Goal: Obtain resource: Obtain resource

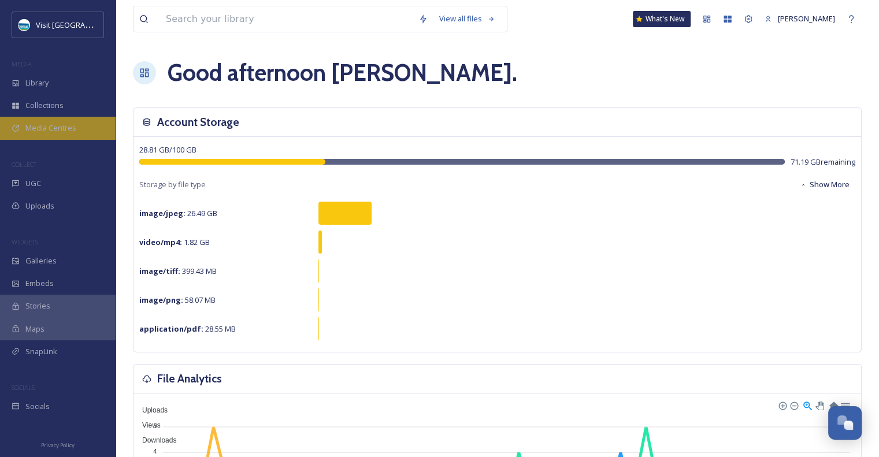
click at [73, 129] on span "Media Centres" at bounding box center [50, 127] width 51 height 11
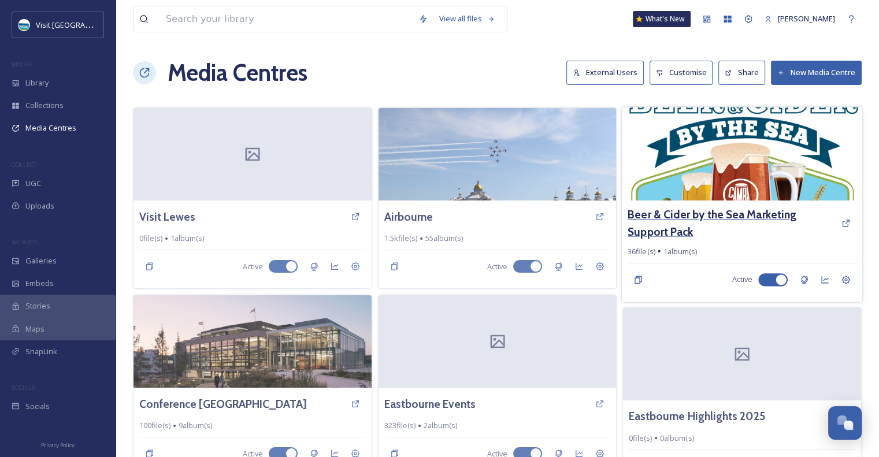
click at [702, 212] on h3 "Beer & Cider by the Sea Marketing Support Pack" at bounding box center [730, 223] width 207 height 34
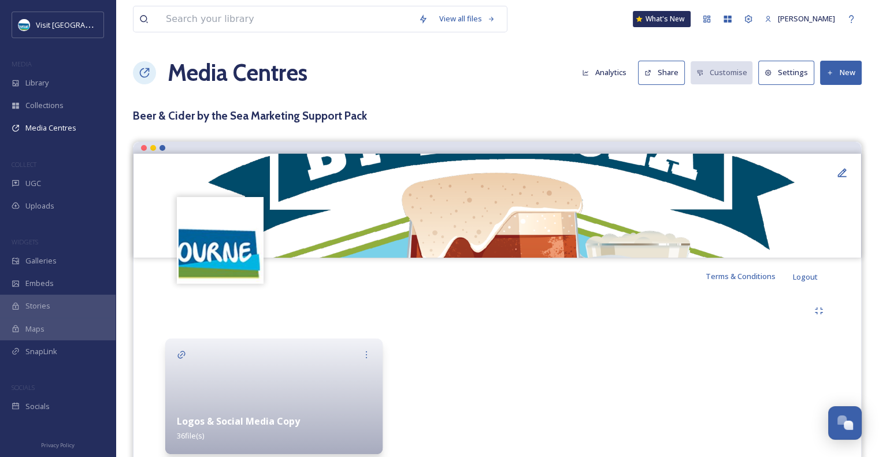
scroll to position [43, 0]
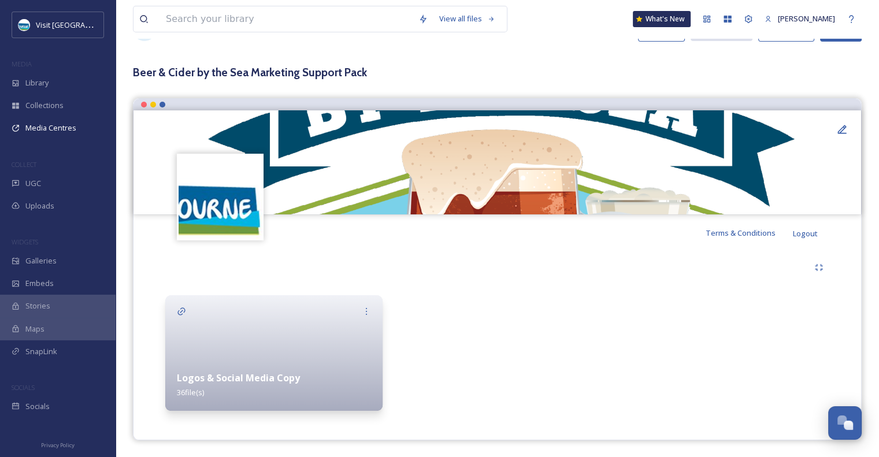
click at [251, 381] on strong "Logos & Social Media Copy" at bounding box center [238, 377] width 123 height 13
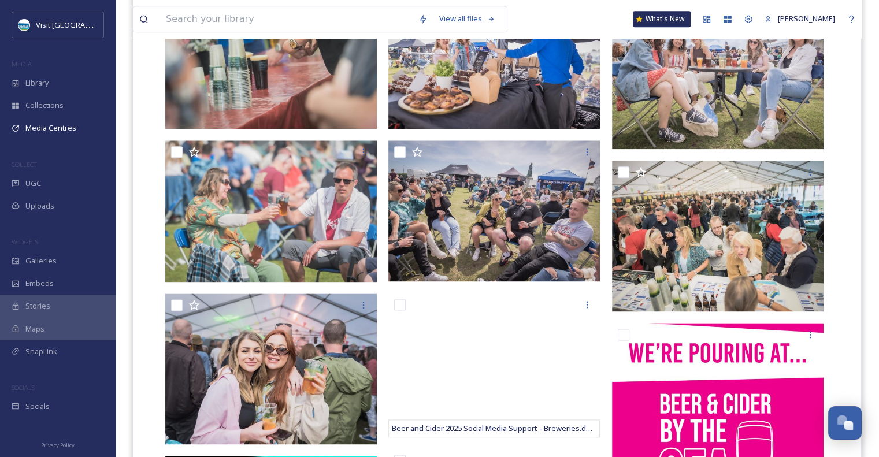
scroll to position [1655, 0]
